Goal: Check status: Check status

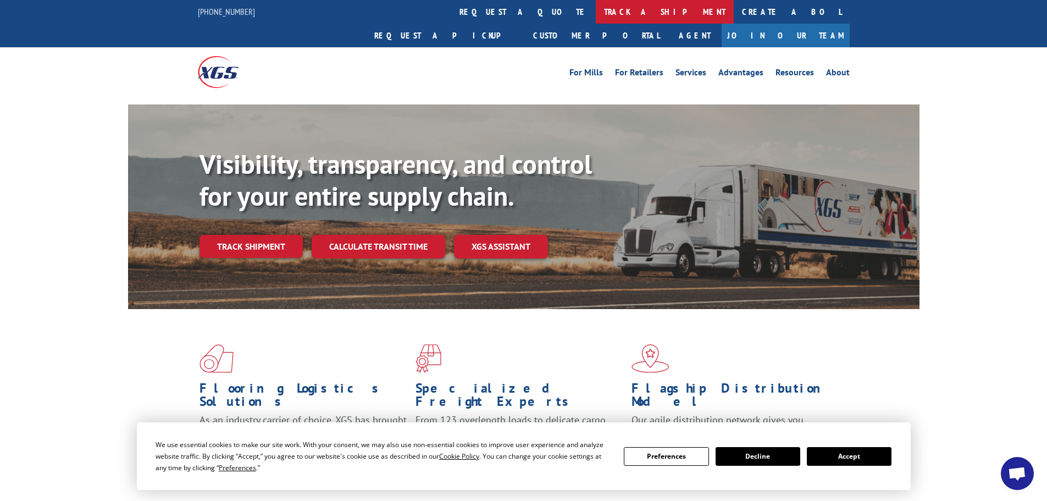
click at [596, 13] on link "track a shipment" at bounding box center [665, 12] width 138 height 24
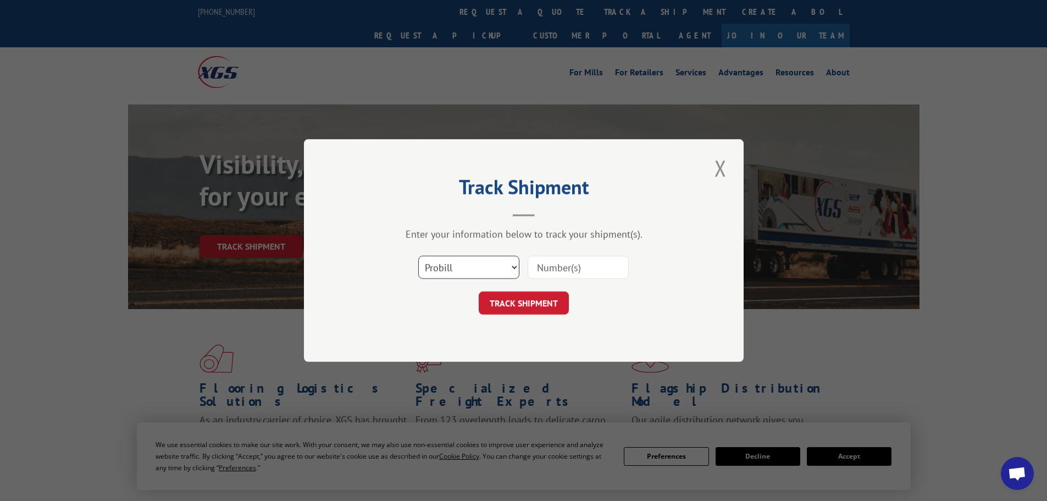
click at [449, 269] on select "Select category... Probill BOL PO" at bounding box center [468, 267] width 101 height 23
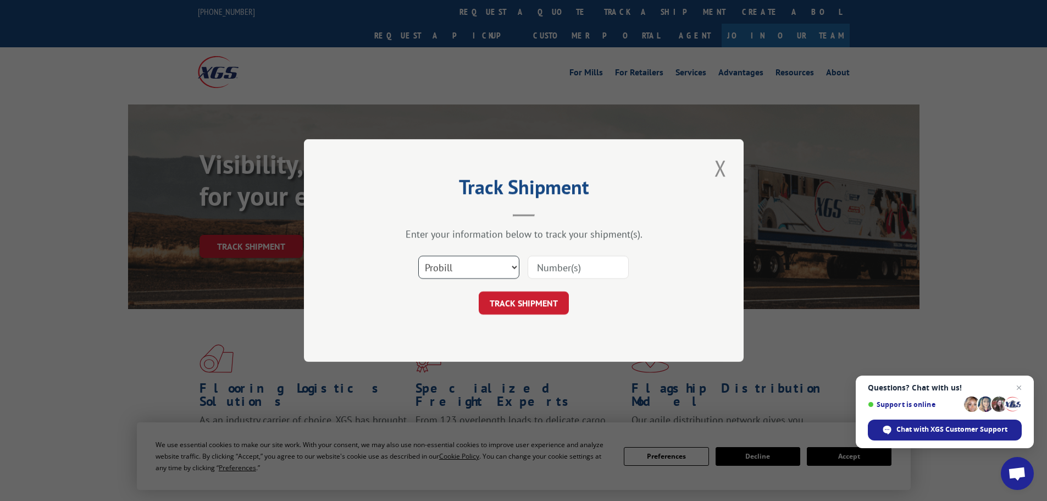
select select "bol"
click at [418, 256] on select "Select category... Probill BOL PO" at bounding box center [468, 267] width 101 height 23
click at [547, 270] on input at bounding box center [577, 267] width 101 height 23
paste input "4759914"
type input "4759914"
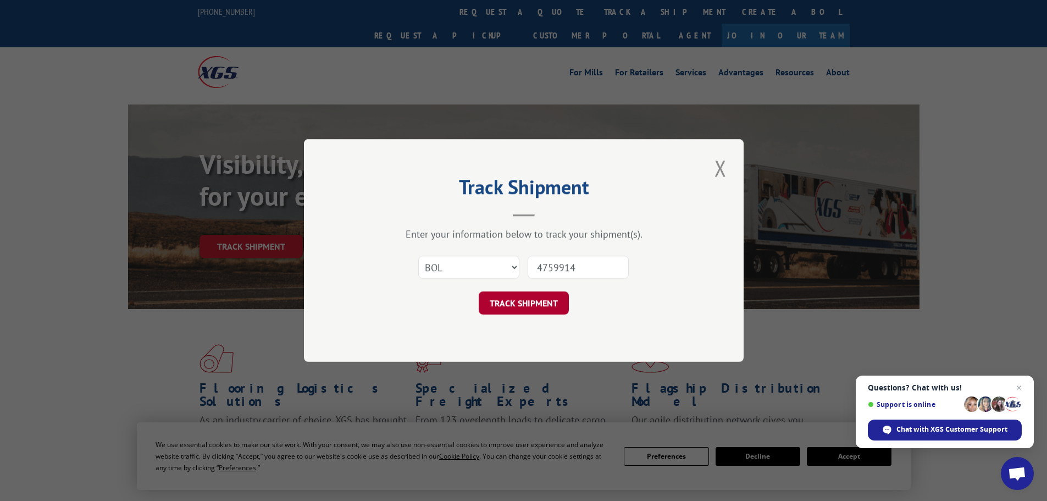
click at [523, 308] on button "TRACK SHIPMENT" at bounding box center [524, 302] width 90 height 23
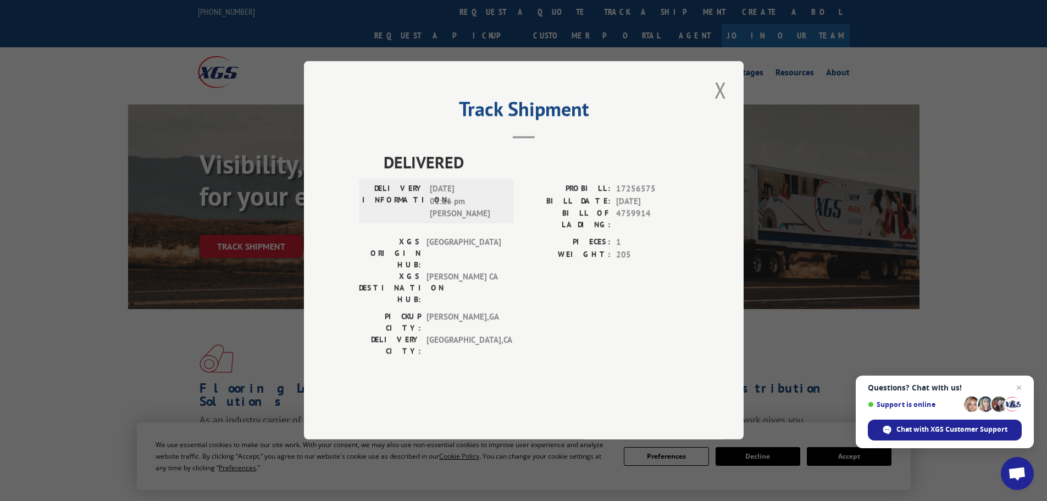
scroll to position [438, 0]
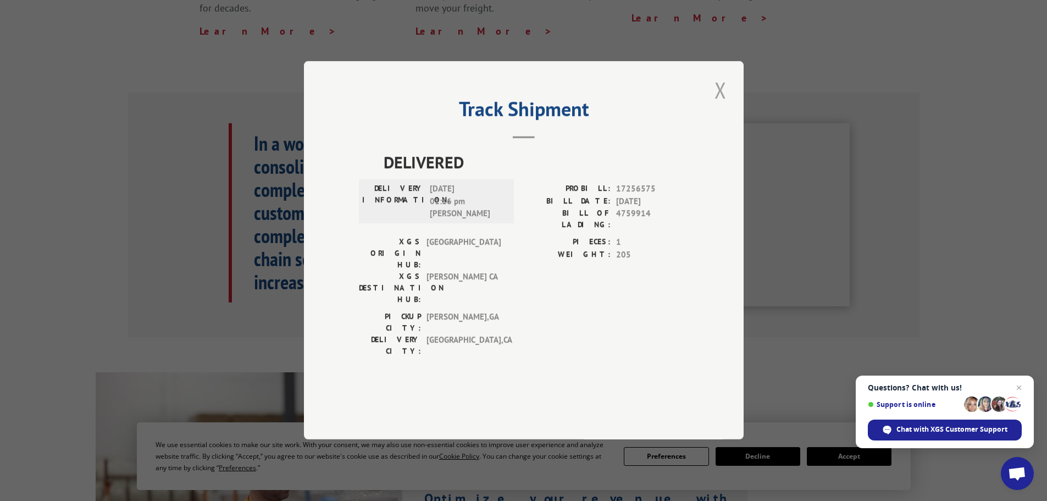
click at [722, 105] on button "Close modal" at bounding box center [720, 90] width 19 height 30
